Goal: Use online tool/utility: Utilize a website feature to perform a specific function

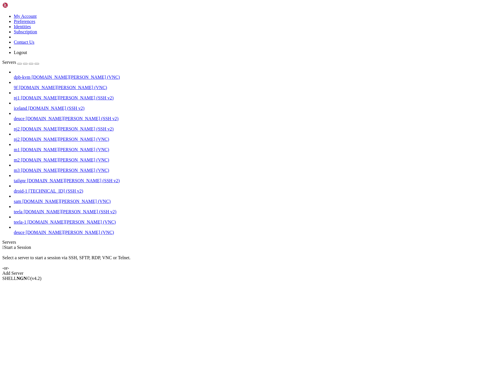
click at [24, 235] on span "deuce" at bounding box center [19, 232] width 11 height 5
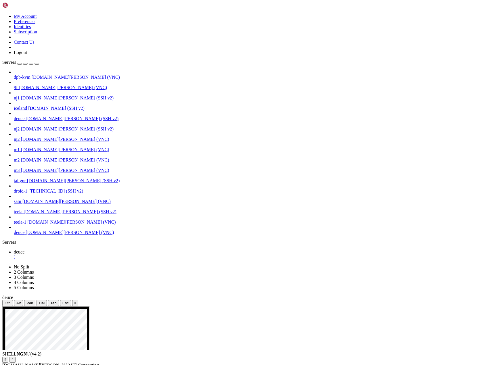
click at [37, 64] on icon "button" at bounding box center [37, 64] width 0 height 0
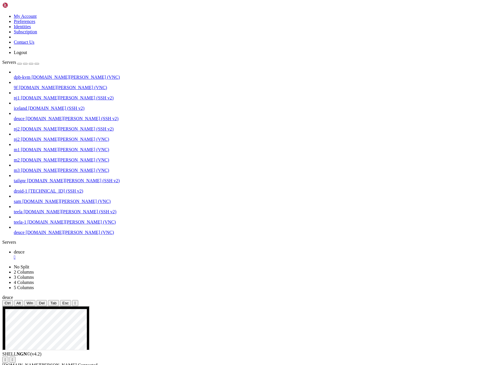
drag, startPoint x: 470, startPoint y: 335, endPoint x: 321, endPoint y: 332, distance: 149.3
